Goal: Communication & Community: Answer question/provide support

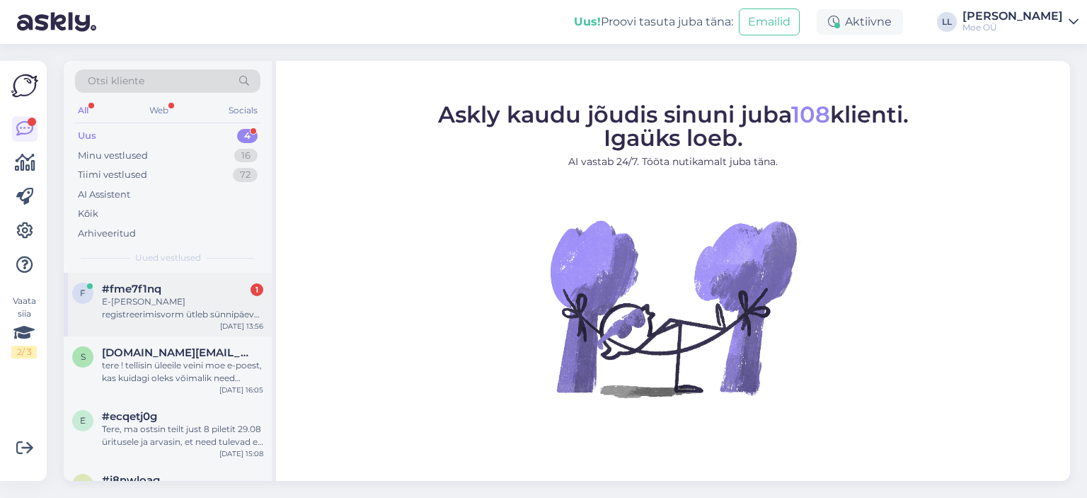
click at [134, 307] on div "E-[PERSON_NAME] registreerimisvorm ütleb sünnipäeva vormingus [DATE] sisestades…" at bounding box center [182, 307] width 161 height 25
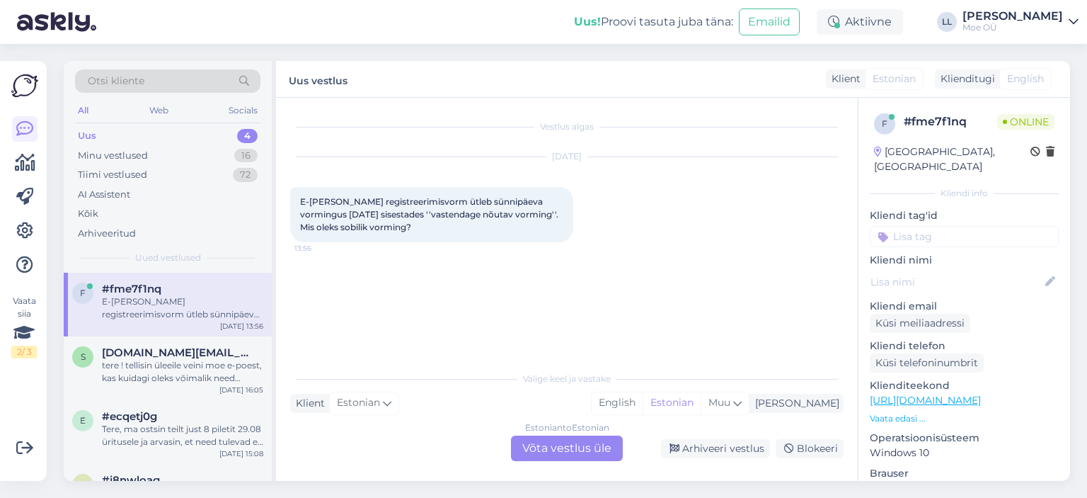
click at [555, 451] on div "Estonian to Estonian Võta vestlus üle" at bounding box center [567, 447] width 112 height 25
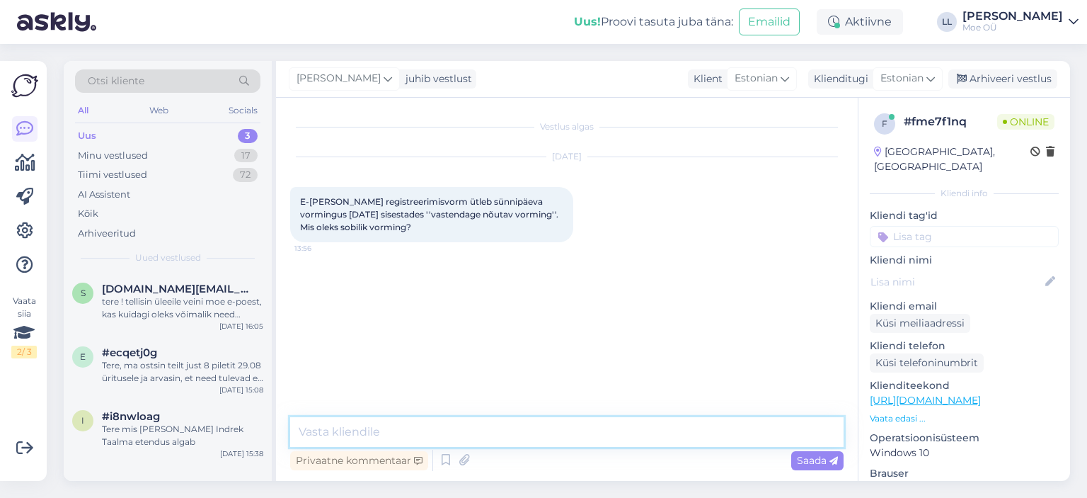
click at [387, 430] on textarea at bounding box center [567, 432] width 554 height 30
type textarea "Tere! Proovige [DATE]."
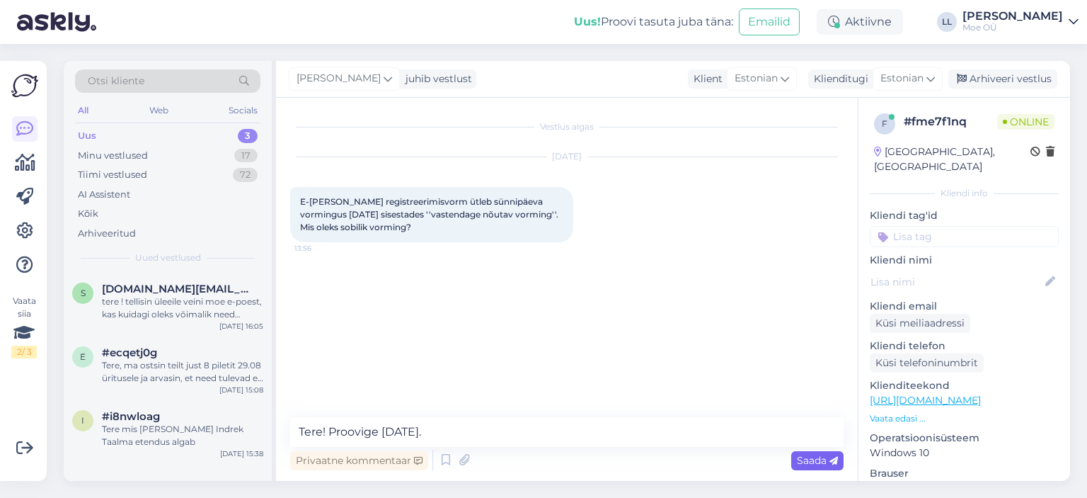
click at [813, 462] on span "Saada" at bounding box center [817, 460] width 41 height 13
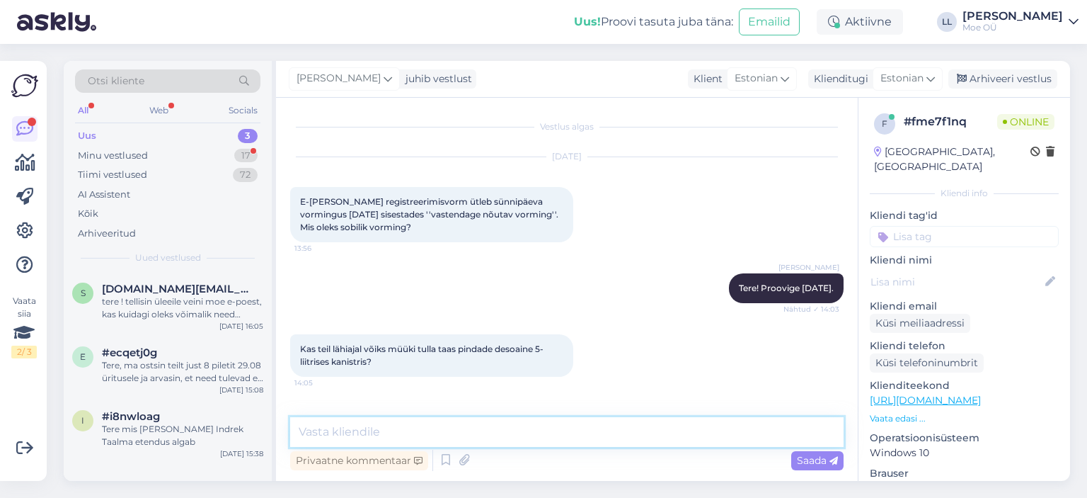
click at [416, 435] on textarea at bounding box center [567, 432] width 554 height 30
type textarea "H"
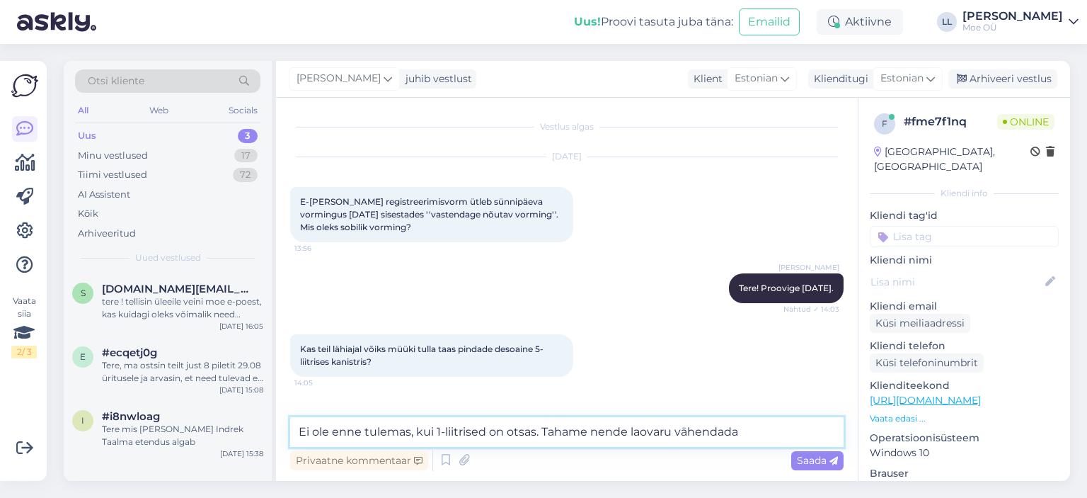
type textarea "Ei ole enne tulemas, kui 1-liitrised on otsas. Tahame nende laovaru vähendada."
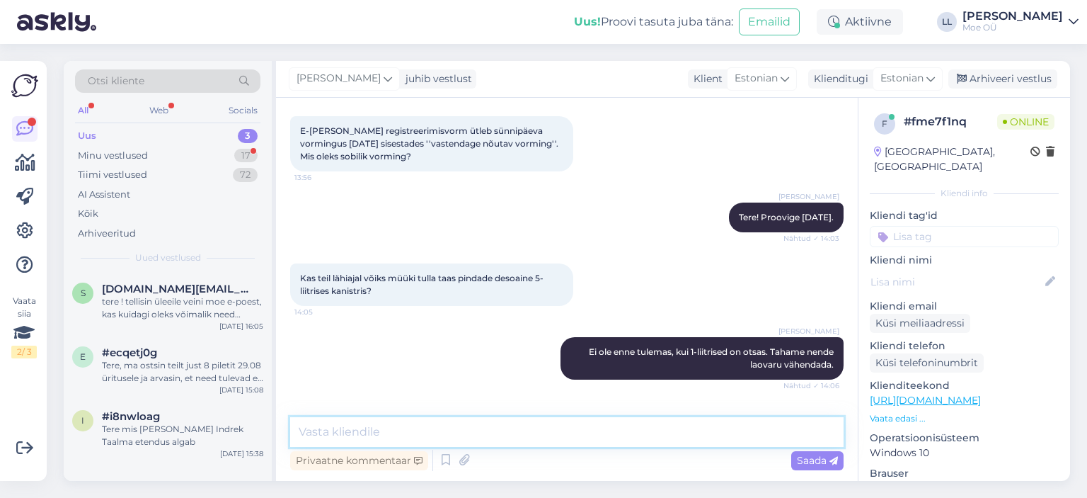
scroll to position [122, 0]
